Goal: Information Seeking & Learning: Learn about a topic

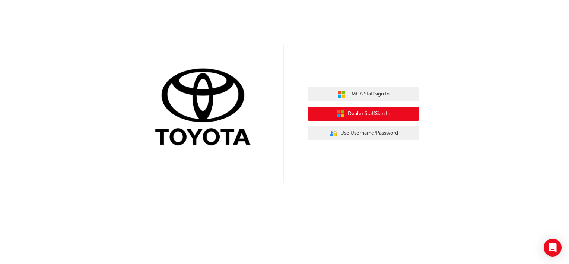
click at [359, 112] on span "Dealer Staff Sign In" at bounding box center [369, 113] width 42 height 9
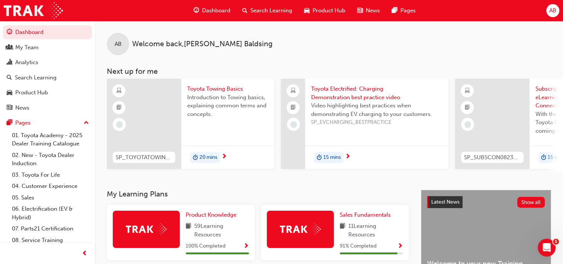
click at [350, 107] on span "Video highlighting best practices when demonstrating EV charging to your custom…" at bounding box center [376, 109] width 131 height 17
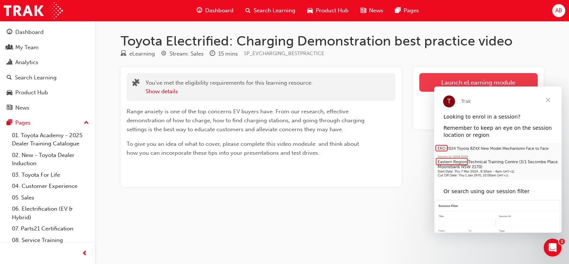
click at [476, 77] on link "Launch eLearning module" at bounding box center [478, 82] width 118 height 19
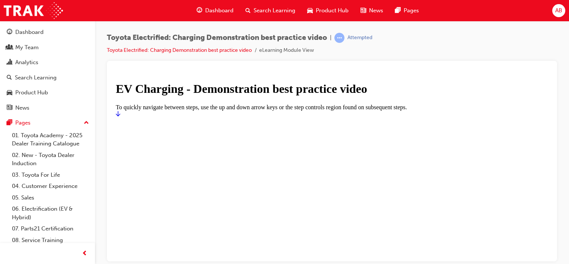
click at [120, 116] on icon "Start" at bounding box center [118, 113] width 4 height 6
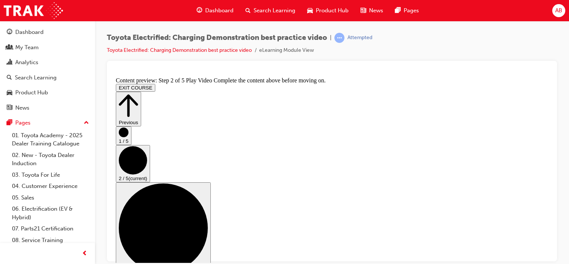
drag, startPoint x: 299, startPoint y: 251, endPoint x: 153, endPoint y: 255, distance: 145.3
